Goal: Task Accomplishment & Management: Complete application form

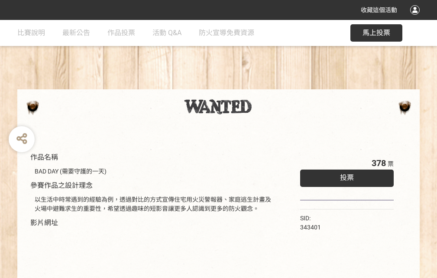
click at [416, 18] on div "收藏這個活動" at bounding box center [218, 10] width 437 height 20
click at [271, 85] on div "作品名稱 BAD DAY (需要守護的一天) 參賽作品之設計理念 以生活中時常遇到的經驗為例，透過對比的方式宣傳住宅用火災警報器、家庭逃生計畫及火場中避難求生…" at bounding box center [218, 202] width 437 height 364
click at [345, 175] on span "投票" at bounding box center [347, 177] width 14 height 8
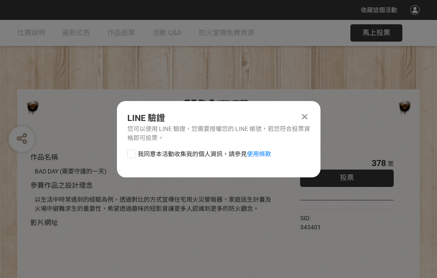
click at [131, 152] on div at bounding box center [131, 153] width 9 height 9
checkbox input "true"
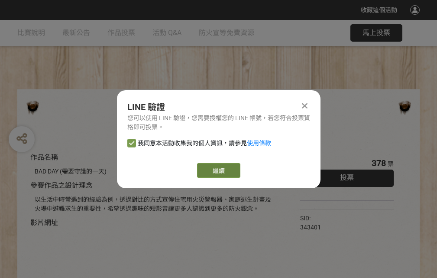
click at [218, 170] on link "繼續" at bounding box center [218, 170] width 43 height 15
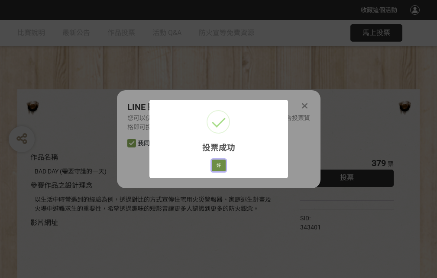
click at [216, 164] on button "好" at bounding box center [219, 165] width 14 height 12
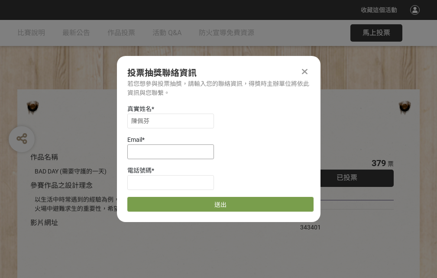
click at [173, 151] on input at bounding box center [170, 151] width 87 height 15
type input "[EMAIL_ADDRESS][DOMAIN_NAME]"
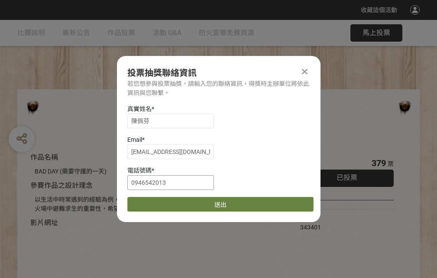
type input "0946542013"
click at [152, 201] on button "送出" at bounding box center [220, 204] width 186 height 15
